Goal: Task Accomplishment & Management: Use online tool/utility

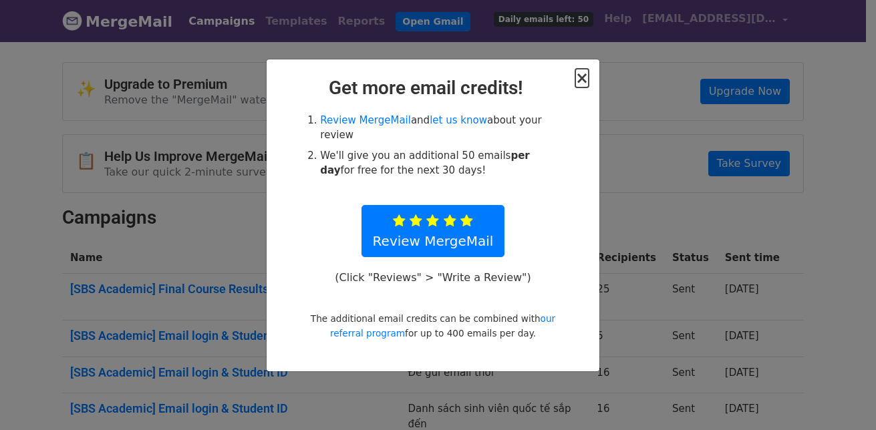
click at [582, 75] on span "×" at bounding box center [581, 78] width 13 height 19
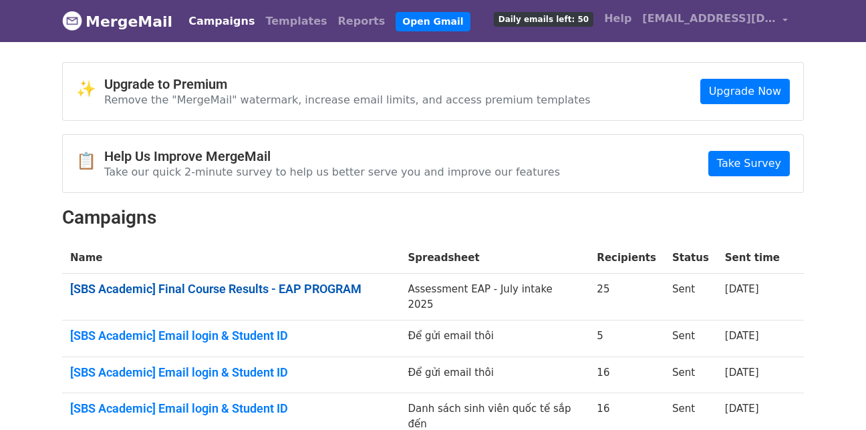
click at [307, 284] on link "[SBS Academic] Final Course Results - EAP PROGRAM" at bounding box center [230, 289] width 321 height 15
click at [395, 25] on link "Open Gmail" at bounding box center [432, 21] width 74 height 19
click at [211, 23] on link "Campaigns" at bounding box center [221, 21] width 77 height 27
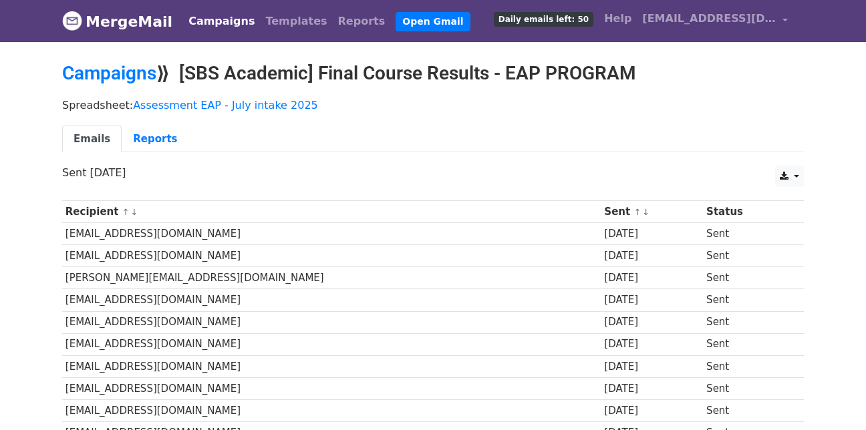
scroll to position [134, 0]
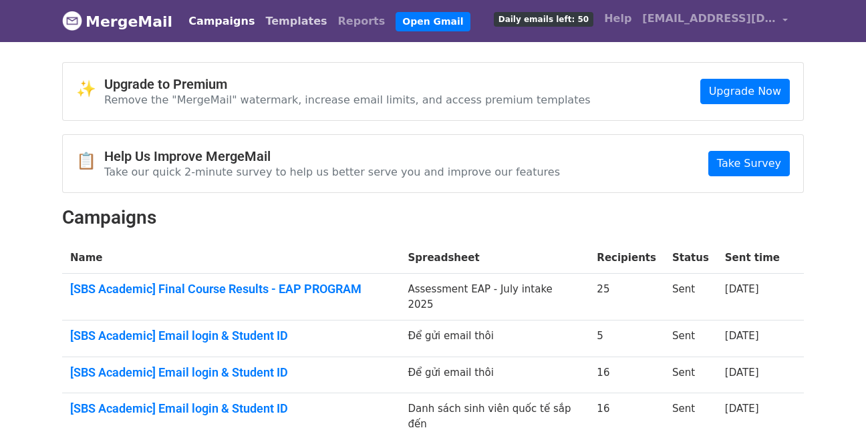
click at [269, 30] on link "Templates" at bounding box center [296, 21] width 72 height 27
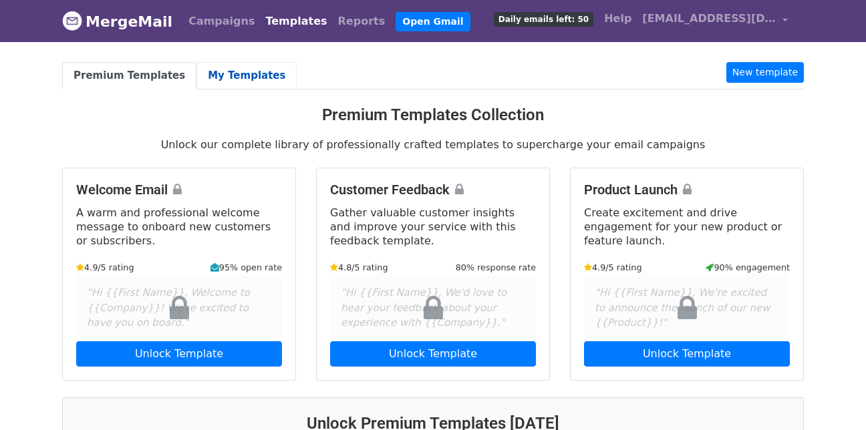
click at [215, 79] on link "My Templates" at bounding box center [246, 75] width 100 height 27
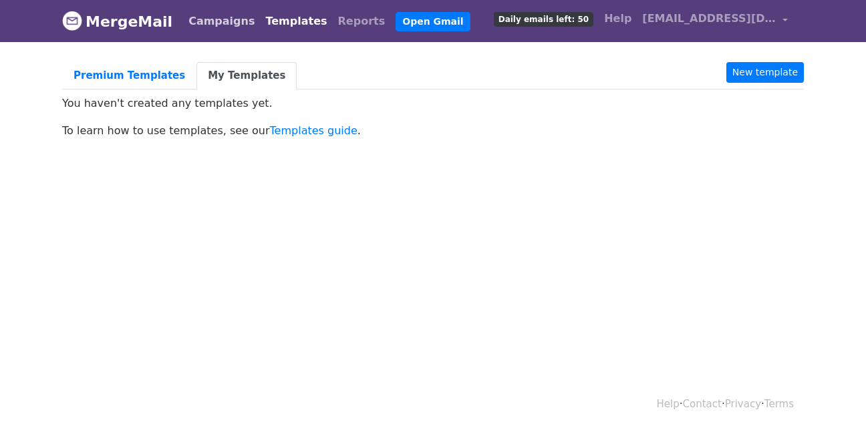
click at [196, 25] on link "Campaigns" at bounding box center [221, 21] width 77 height 27
